Goal: Task Accomplishment & Management: Manage account settings

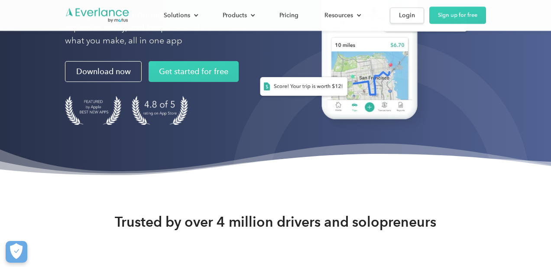
scroll to position [173, 0]
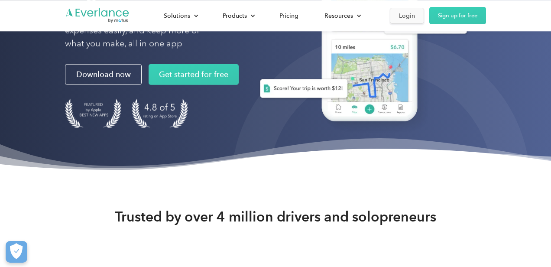
click at [416, 20] on link "Login" at bounding box center [407, 16] width 34 height 16
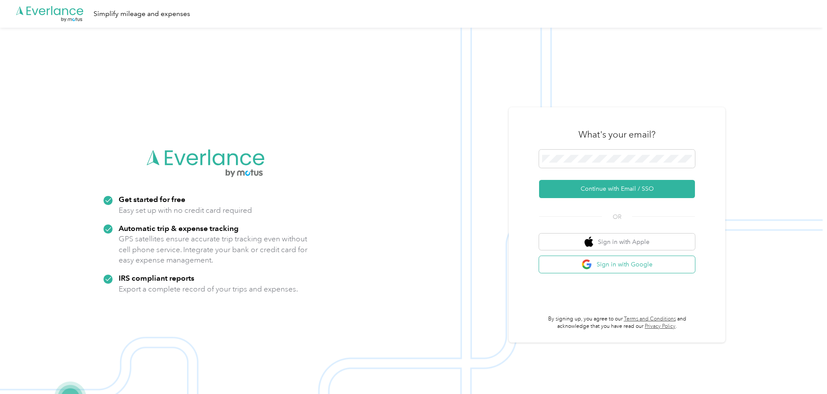
click at [552, 260] on button "Sign in with Google" at bounding box center [617, 264] width 156 height 17
